Goal: Navigation & Orientation: Find specific page/section

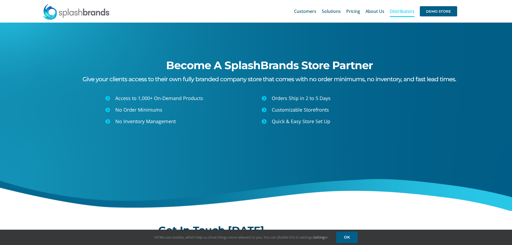
click at [406, 12] on span "Distributors" at bounding box center [402, 11] width 25 height 4
click at [314, 10] on span "Customers" at bounding box center [305, 11] width 22 height 4
